Goal: Manage account settings

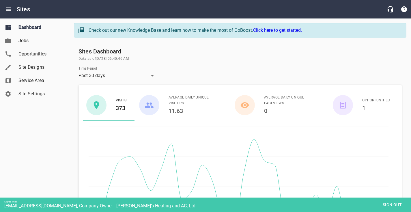
click at [32, 64] on span "Site Designs" at bounding box center [40, 67] width 44 height 7
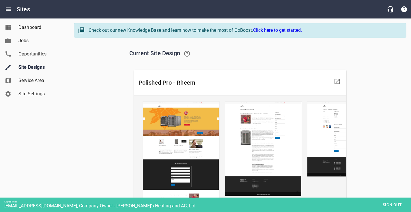
click at [390, 204] on span "Sign out" at bounding box center [392, 204] width 24 height 7
